Goal: Information Seeking & Learning: Find specific page/section

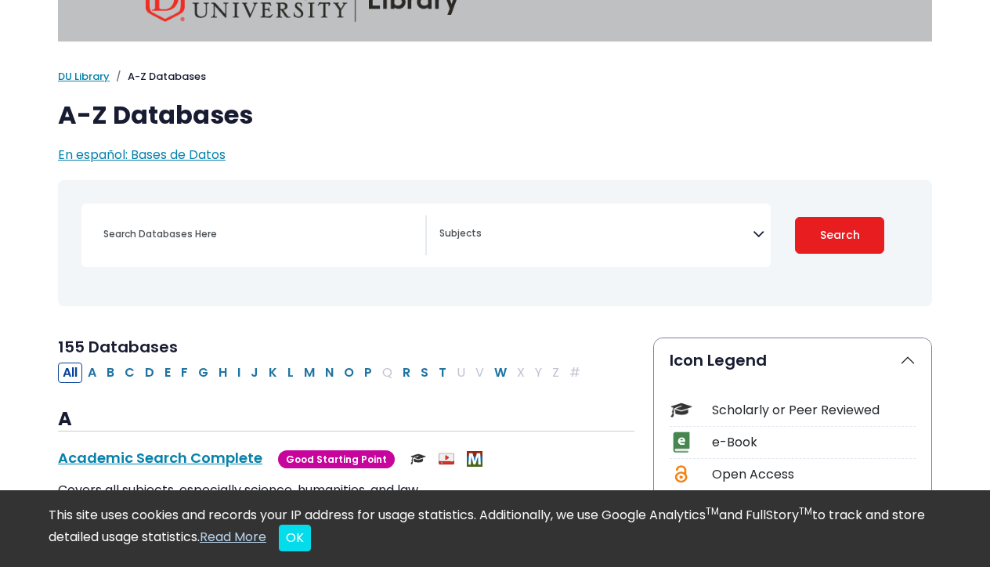
scroll to position [52, 0]
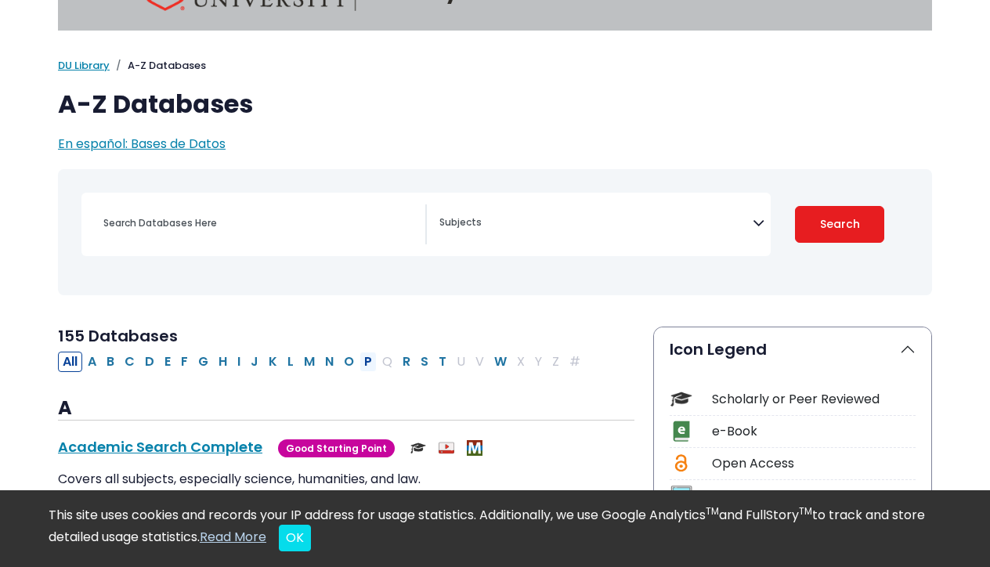
click at [370, 359] on button "P" at bounding box center [367, 362] width 17 height 20
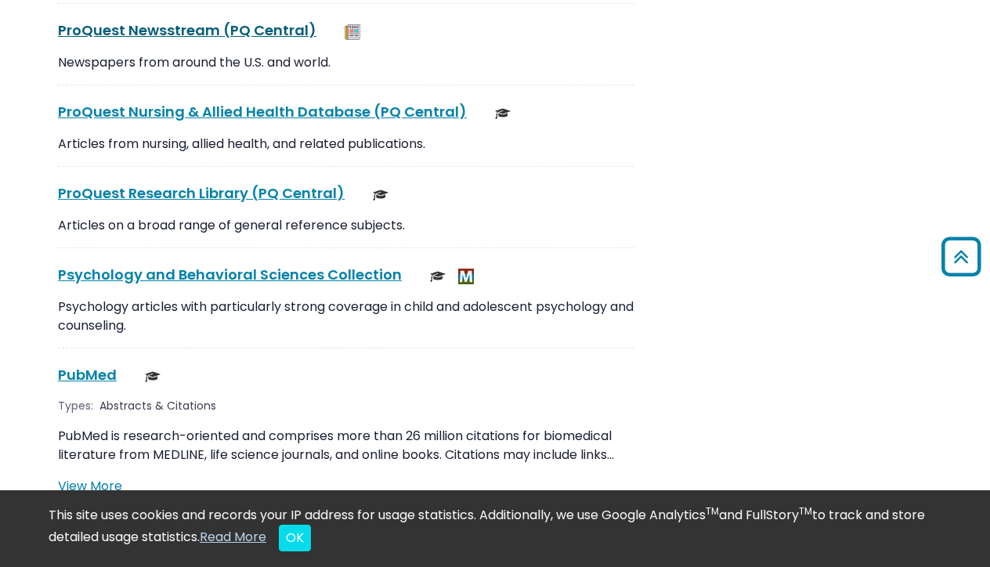
scroll to position [2707, 0]
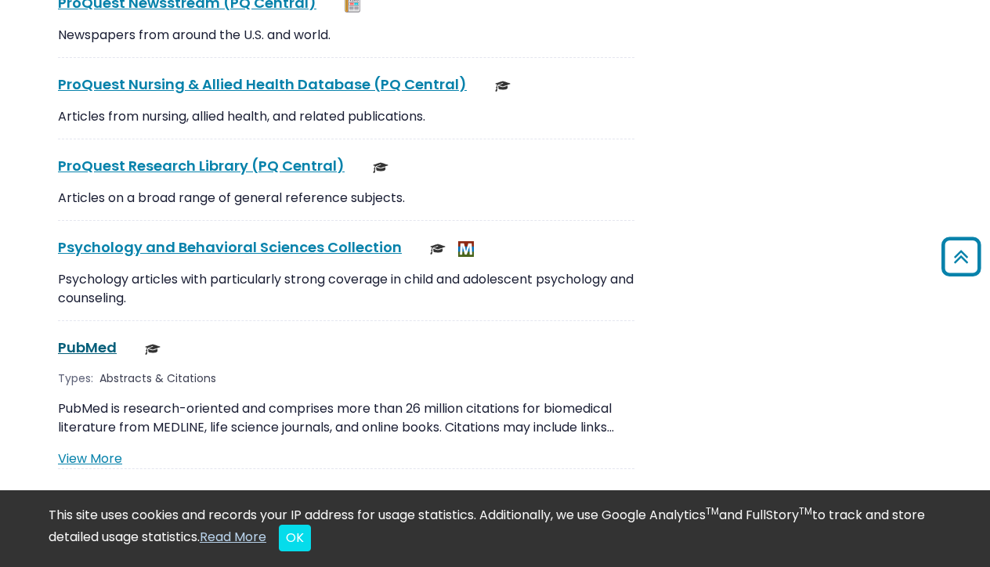
click at [86, 337] on link "PubMed This link opens in a new window" at bounding box center [87, 347] width 59 height 20
click at [117, 485] on link "PubMed Central This link opens in a new window" at bounding box center [116, 495] width 117 height 20
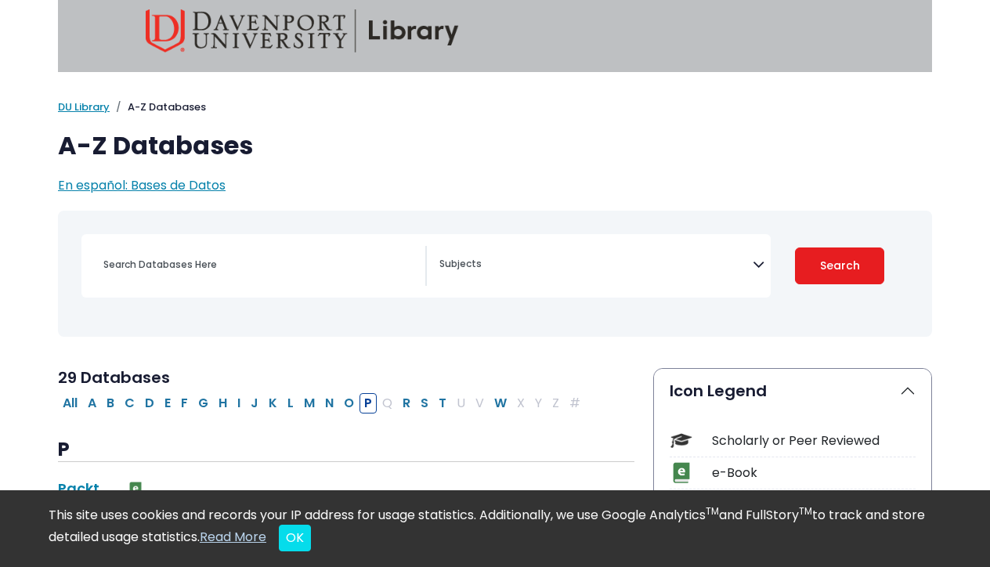
scroll to position [11, 0]
click at [201, 400] on button "G" at bounding box center [203, 402] width 20 height 20
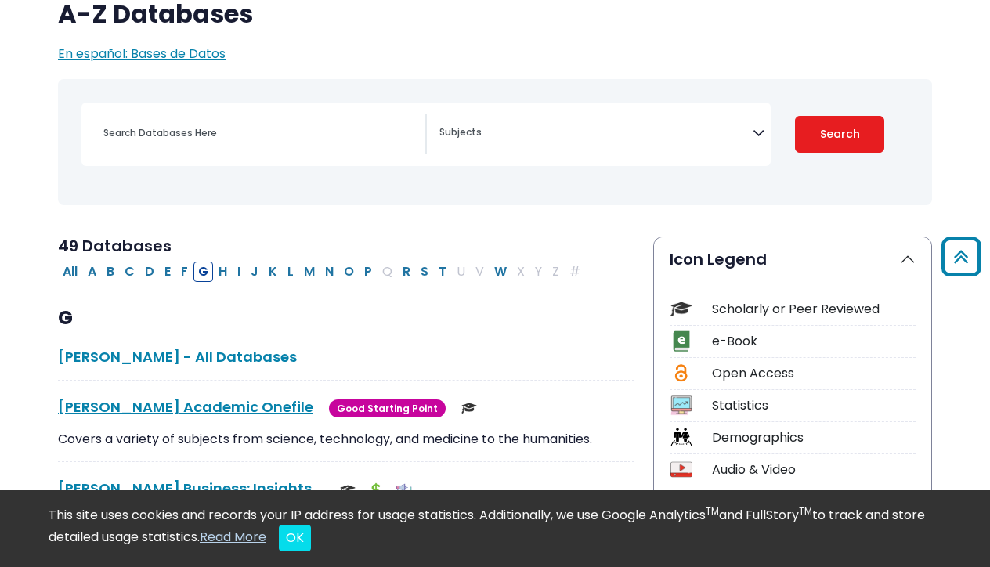
scroll to position [66, 0]
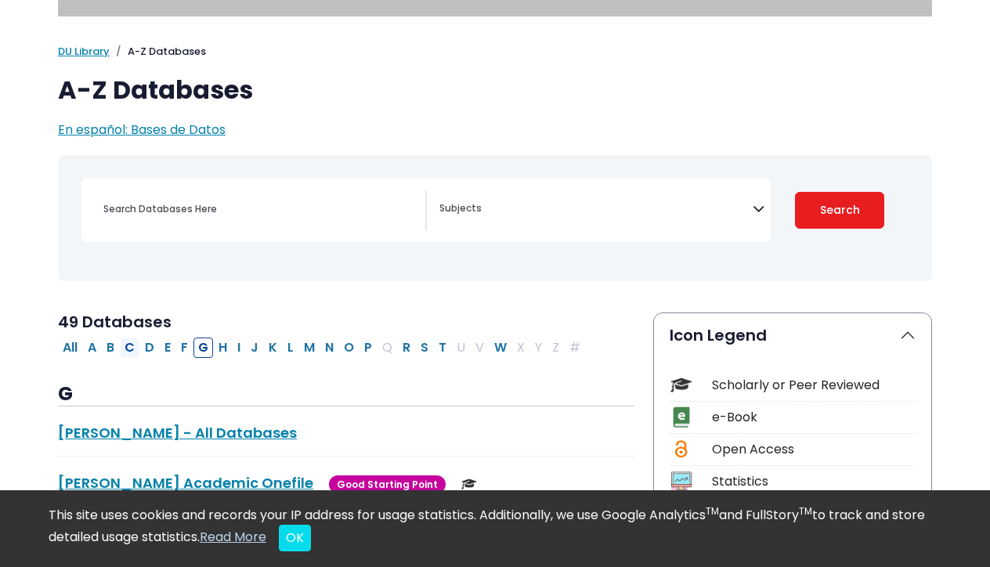
click at [135, 347] on button "C" at bounding box center [130, 347] width 20 height 20
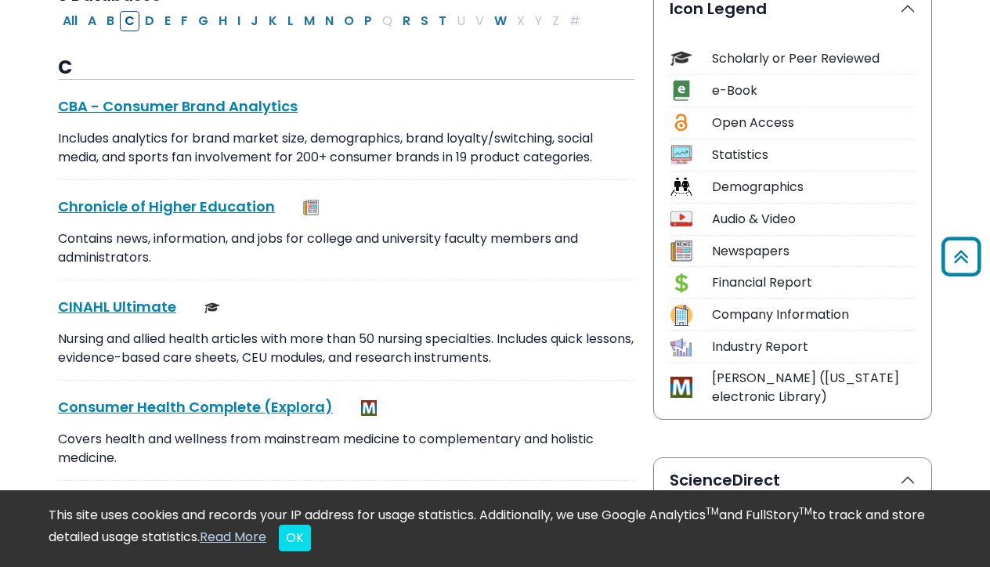
scroll to position [392, 0]
click at [99, 306] on link "CINAHL Ultimate This link opens in a new window" at bounding box center [117, 307] width 118 height 20
click at [367, 18] on button "P" at bounding box center [367, 21] width 17 height 20
select select "Database Subject Filter"
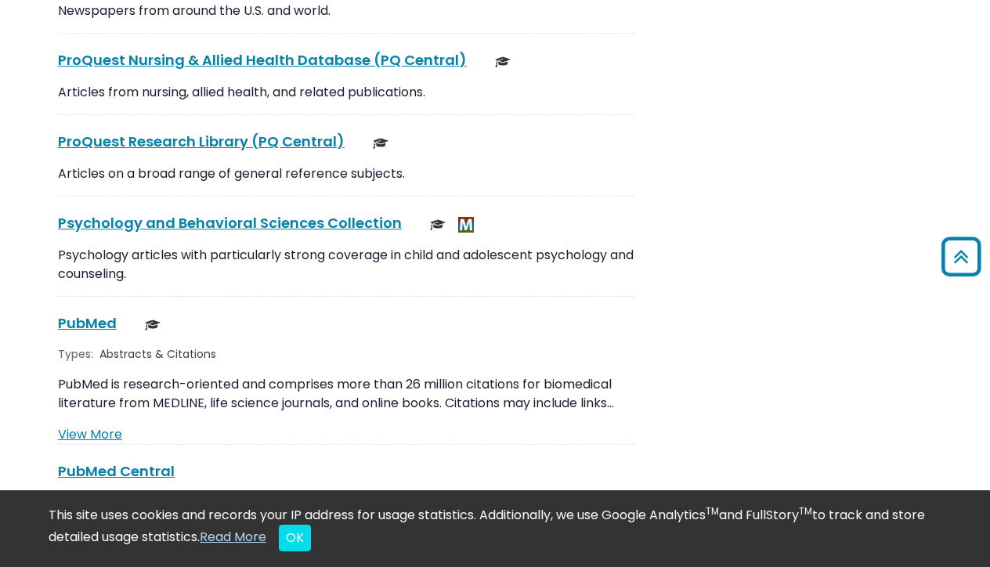
scroll to position [2834, 0]
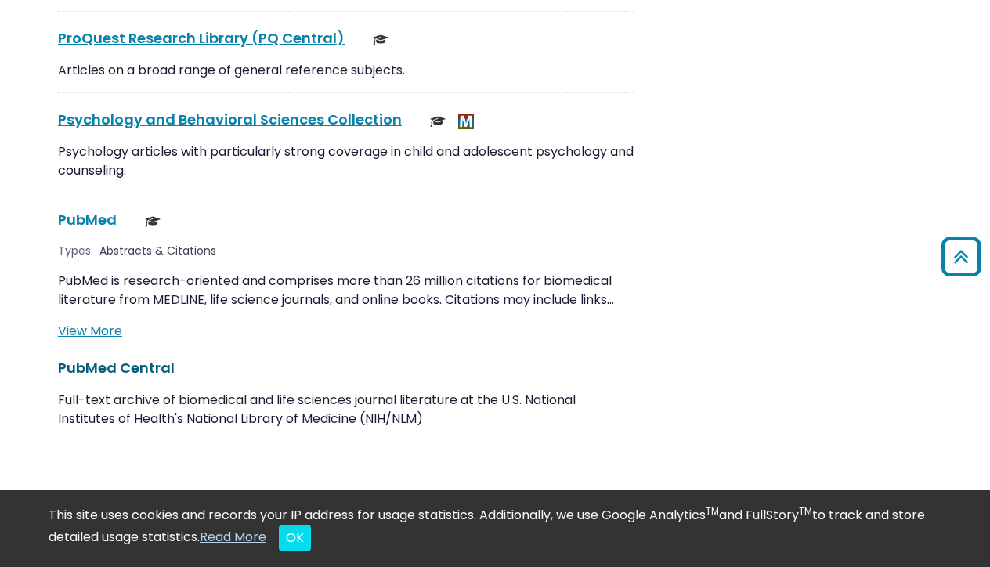
click at [112, 358] on link "PubMed Central This link opens in a new window" at bounding box center [116, 368] width 117 height 20
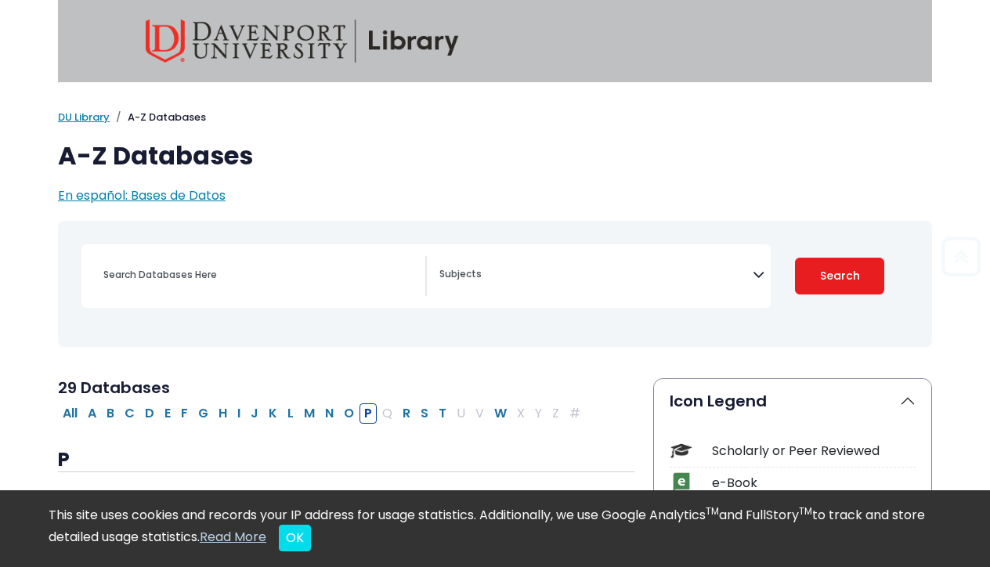
scroll to position [0, 0]
click at [189, 266] on input "Search database by title or keyword" at bounding box center [259, 274] width 331 height 23
type input "up to date"
click at [839, 275] on button "Search" at bounding box center [839, 276] width 89 height 37
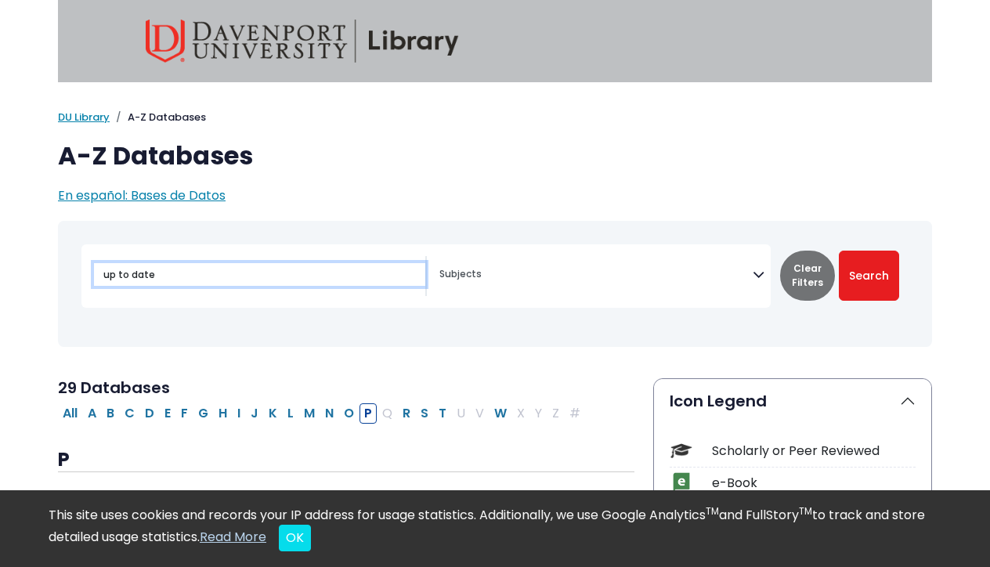
select select "Database Subject Filter"
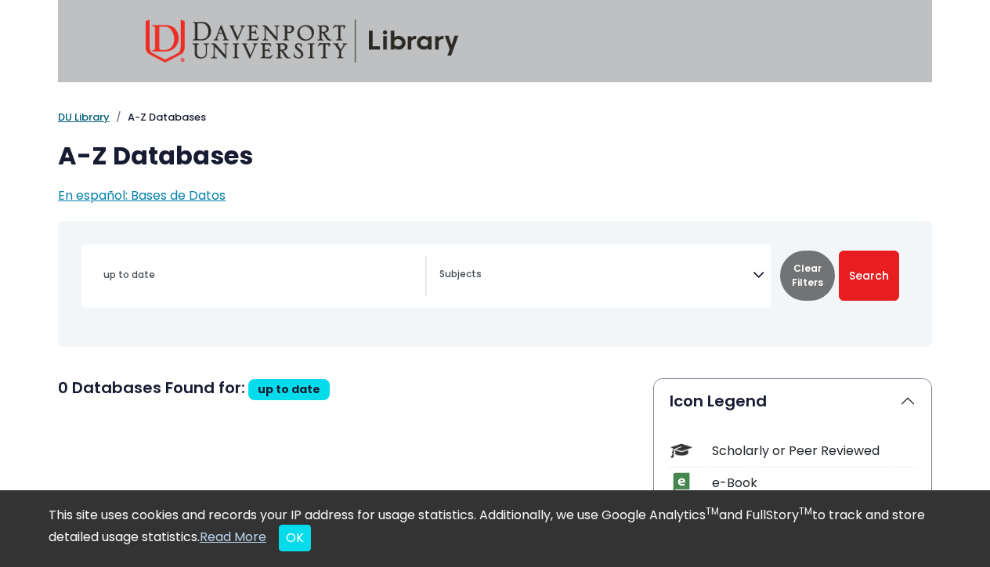
click at [83, 114] on link "DU Library" at bounding box center [84, 117] width 52 height 15
